Goal: Transaction & Acquisition: Purchase product/service

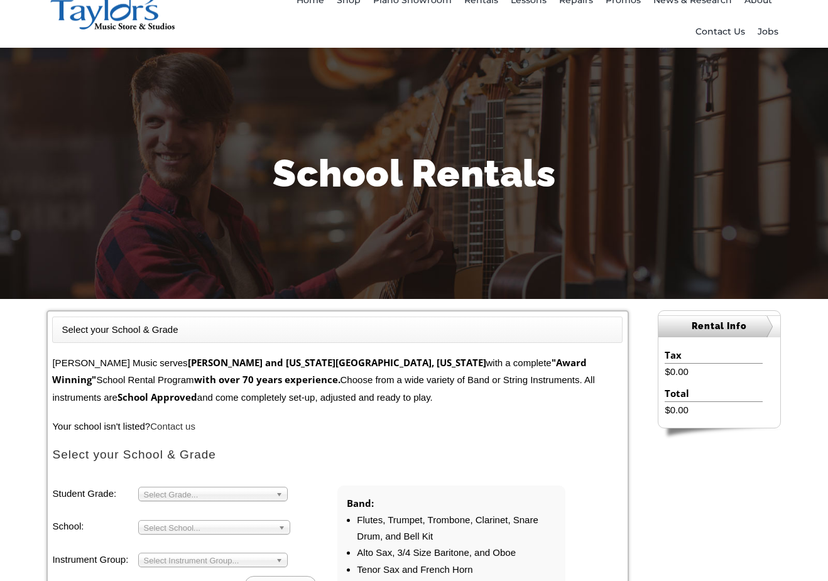
scroll to position [251, 0]
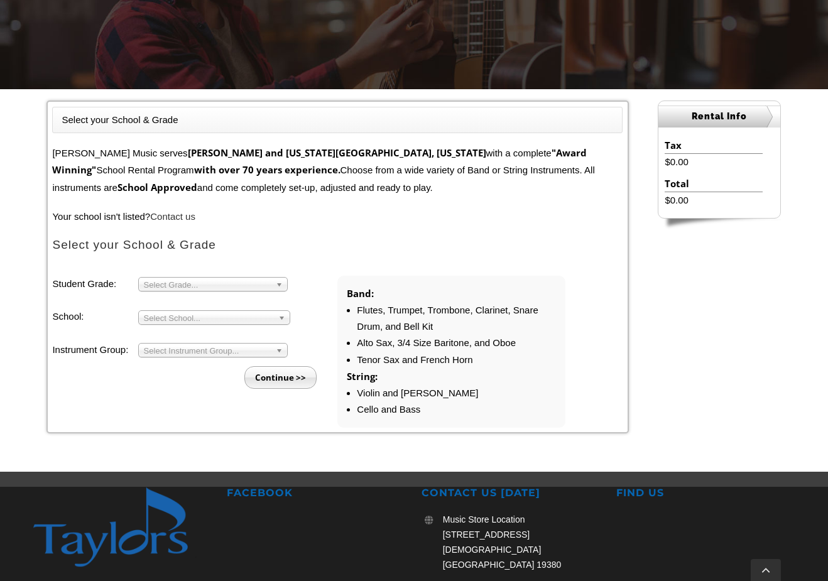
click at [197, 313] on span "Select School..." at bounding box center [208, 318] width 129 height 15
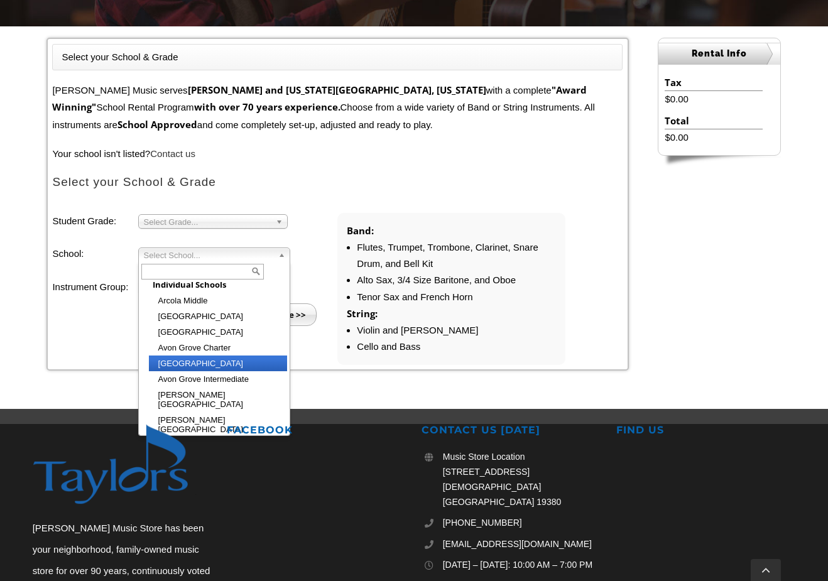
scroll to position [0, 0]
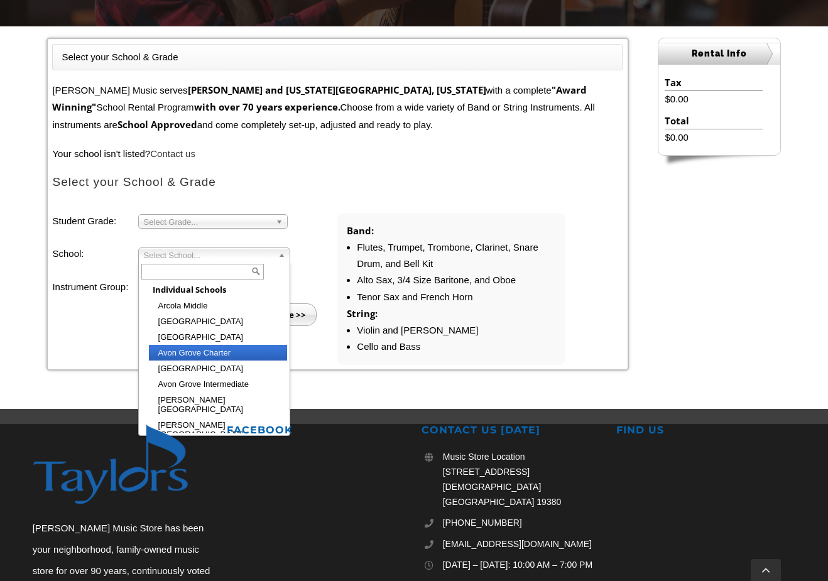
click at [194, 351] on li "Avon Grove Charter" at bounding box center [218, 353] width 138 height 16
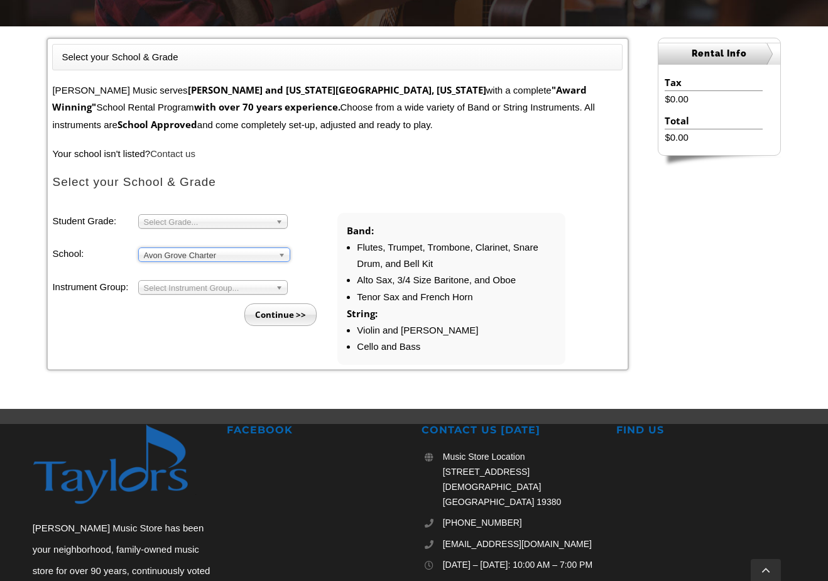
click at [229, 219] on span "Select Grade..." at bounding box center [207, 222] width 127 height 15
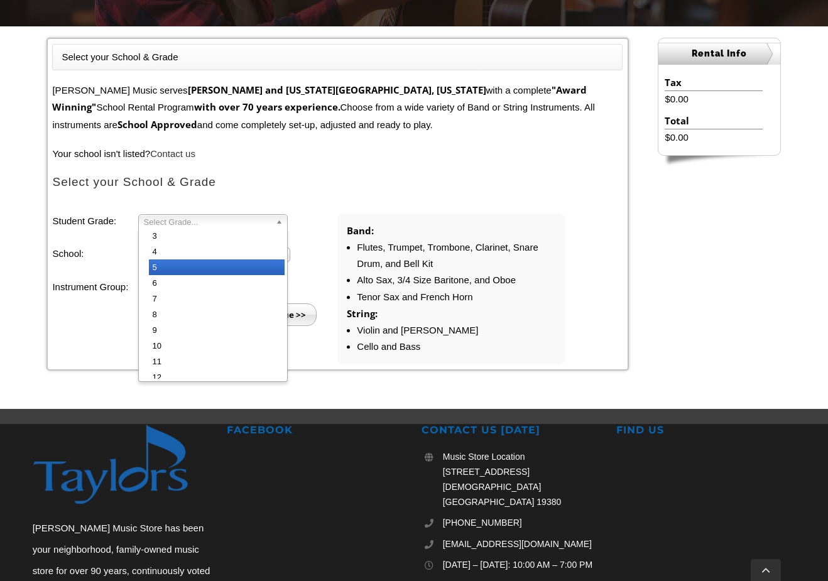
click at [205, 263] on li "5" at bounding box center [217, 267] width 136 height 16
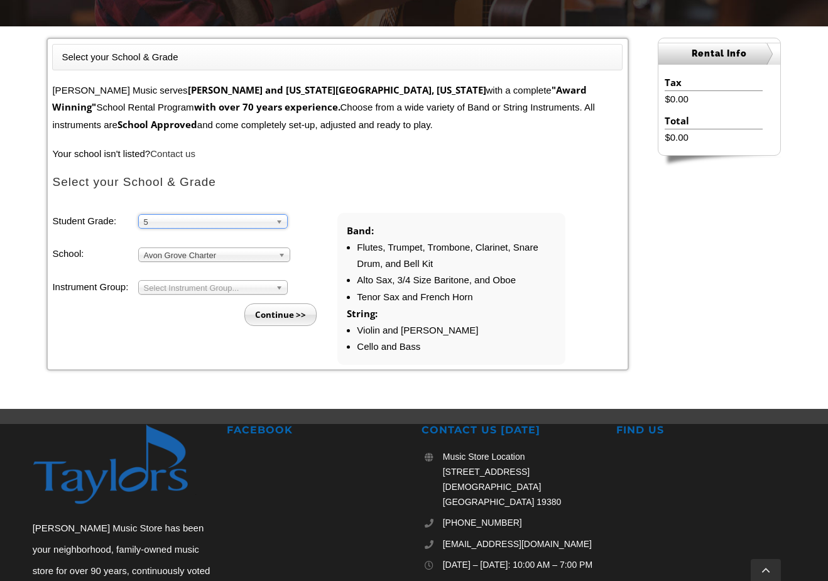
click at [198, 281] on span "Select Instrument Group..." at bounding box center [207, 288] width 127 height 15
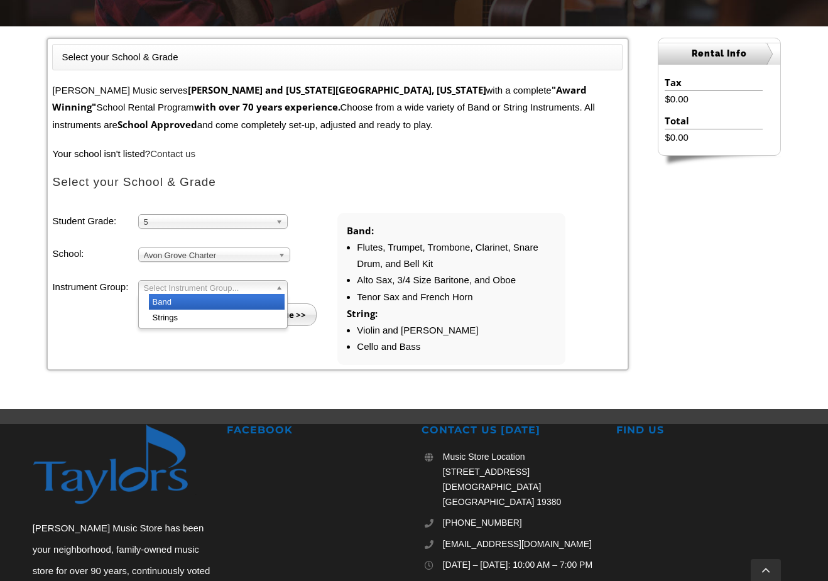
click at [217, 298] on li "Band" at bounding box center [217, 302] width 136 height 16
click at [281, 309] on input "Continue >>" at bounding box center [280, 314] width 72 height 23
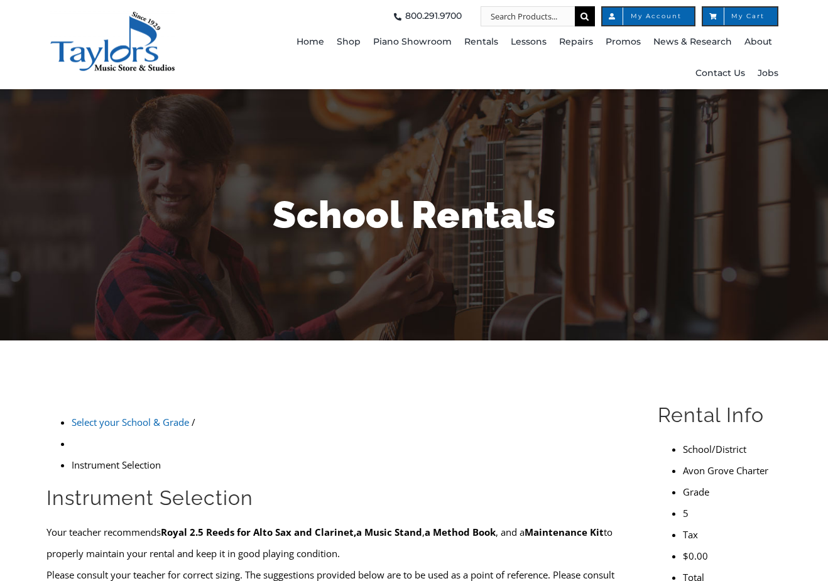
click at [135, 416] on link "Select your School & Grade" at bounding box center [130, 422] width 117 height 13
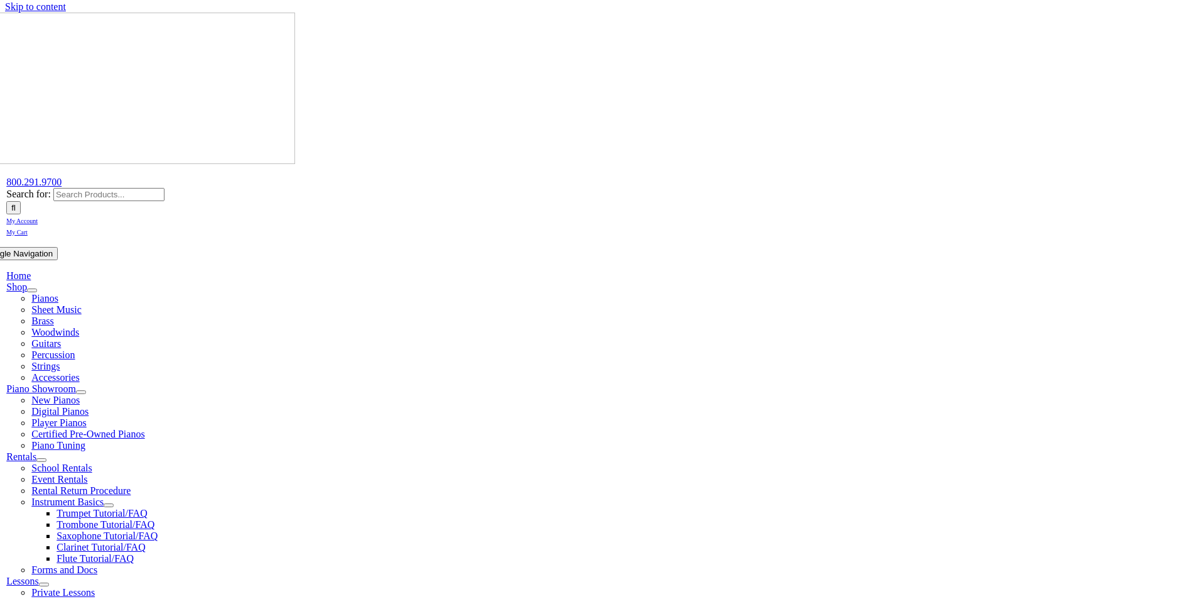
scroll to position [314, 0]
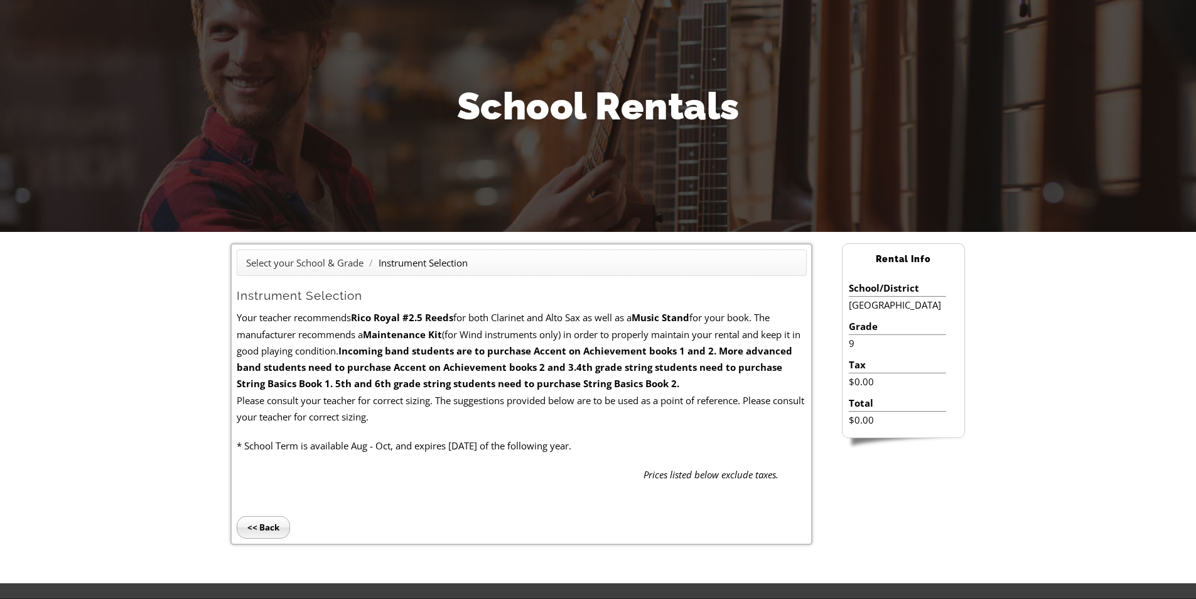
scroll to position [97, 0]
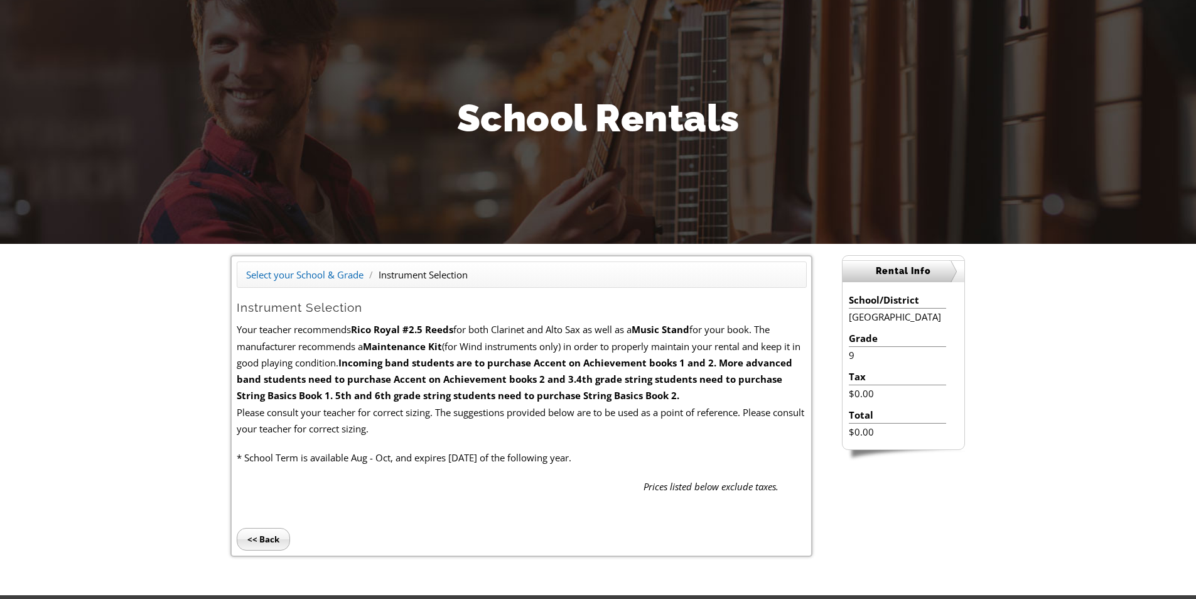
click at [319, 276] on link "Select your School & Grade" at bounding box center [304, 274] width 117 height 13
